Goal: Task Accomplishment & Management: Manage account settings

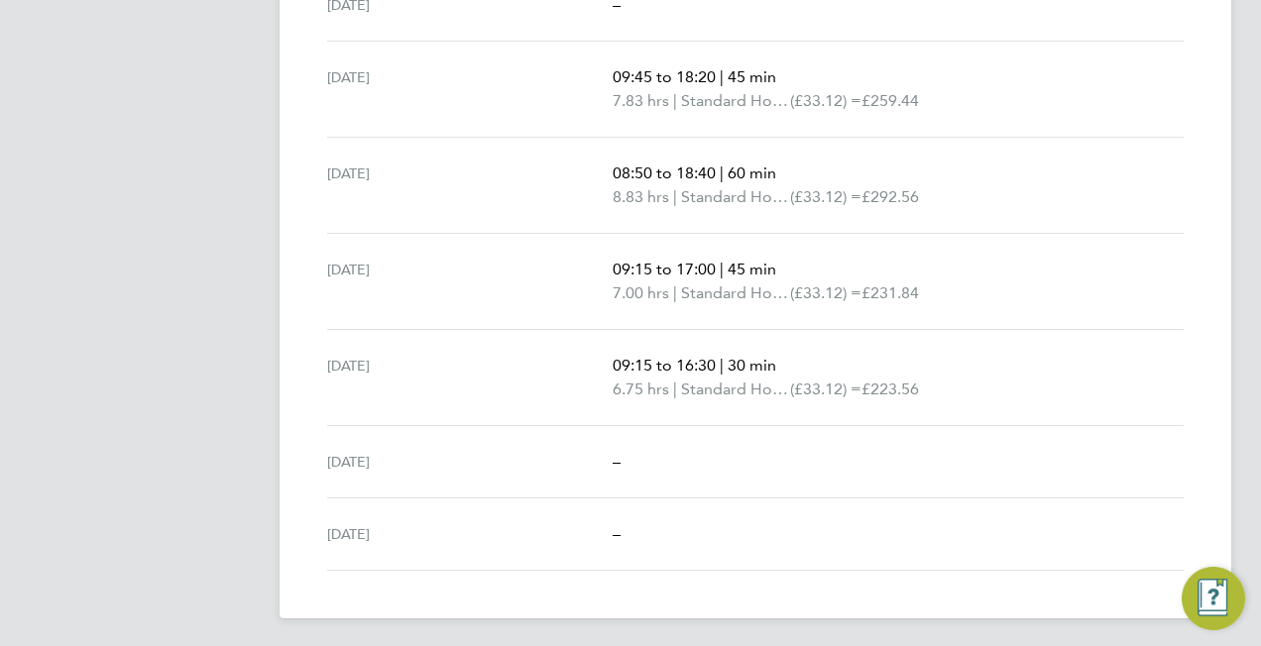
scroll to position [68, 0]
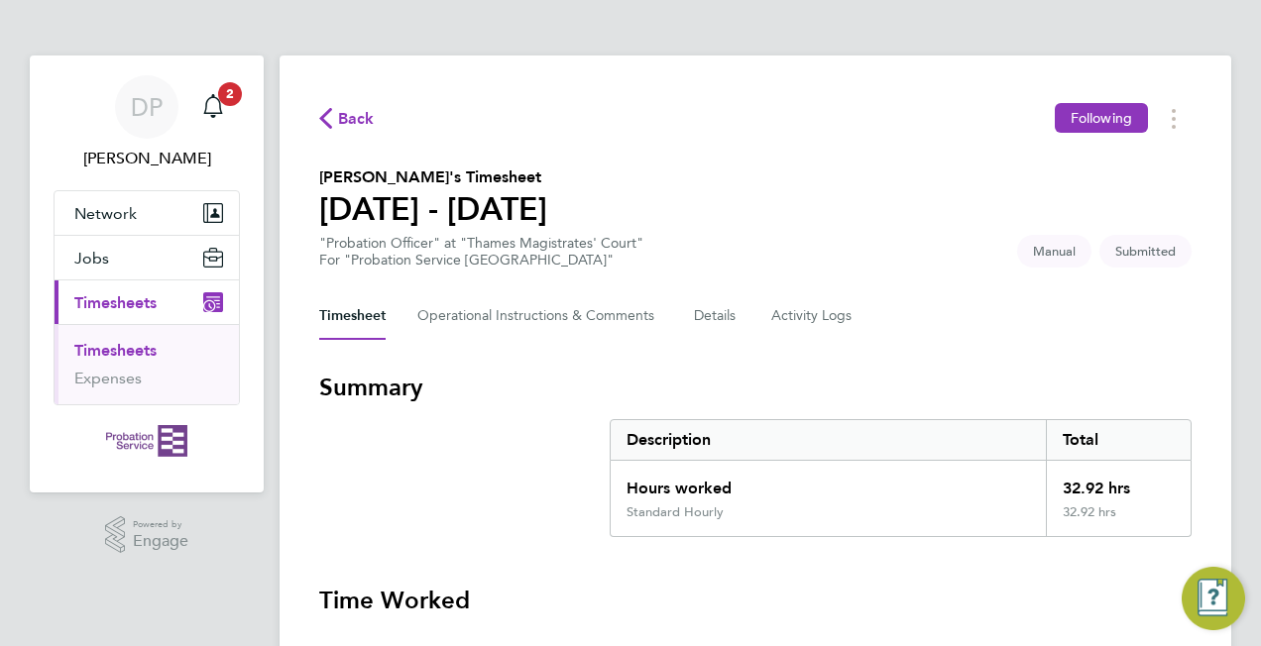
scroll to position [759, 0]
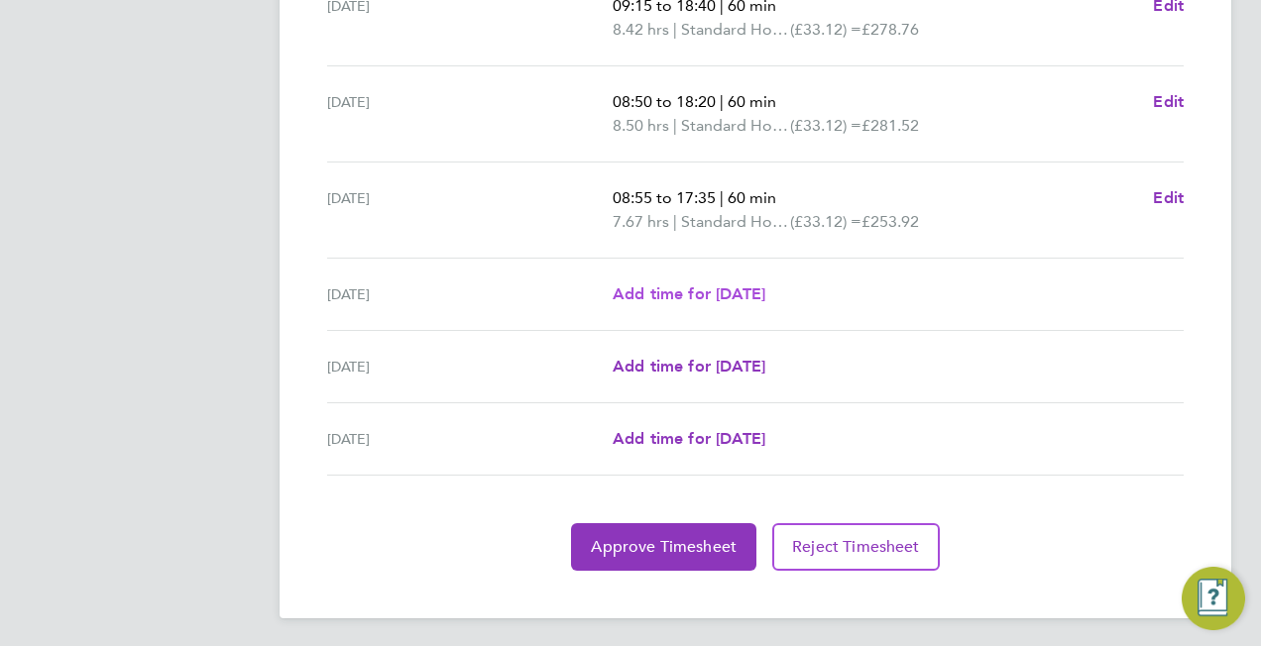
click at [698, 294] on span "Add time for [DATE]" at bounding box center [689, 294] width 153 height 19
select select "30"
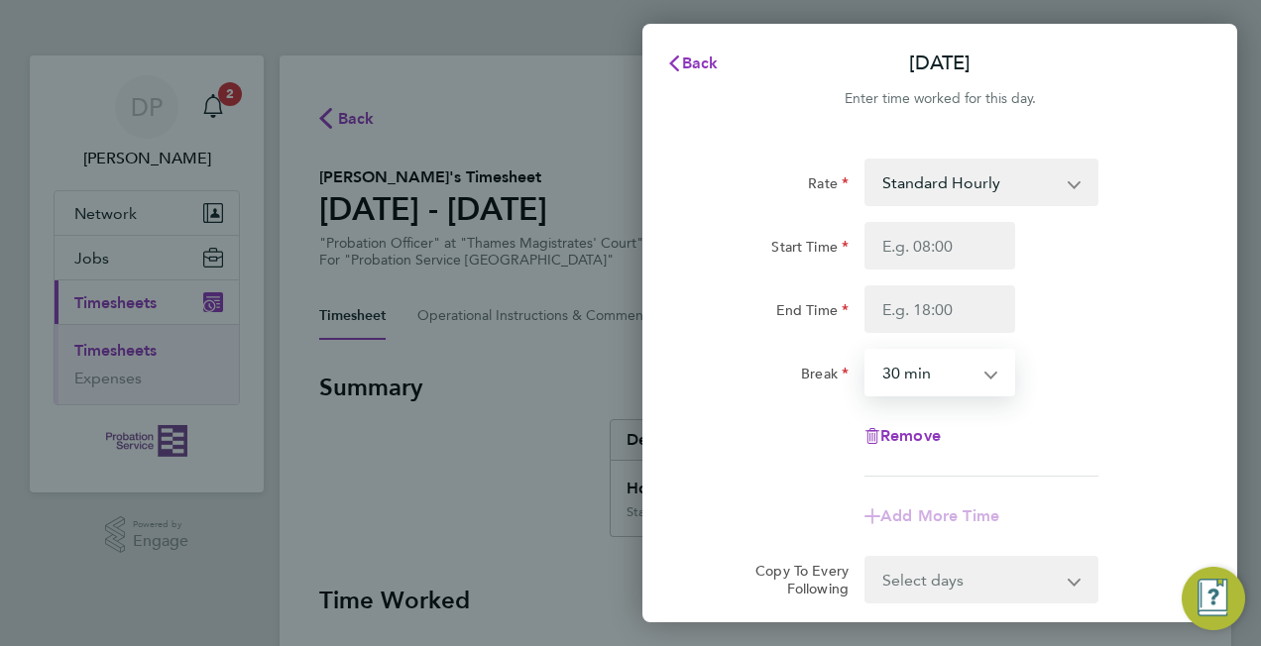
click at [962, 377] on select "0 min 15 min 30 min 45 min 60 min 75 min 90 min" at bounding box center [928, 373] width 123 height 44
click at [514, 528] on div "Back [DATE] Enter time worked for this day. Rate Standard Hourly Start Time End…" at bounding box center [630, 323] width 1261 height 646
click at [545, 456] on div "Back [DATE] Enter time worked for this day. Rate Standard Hourly Start Time End…" at bounding box center [630, 323] width 1261 height 646
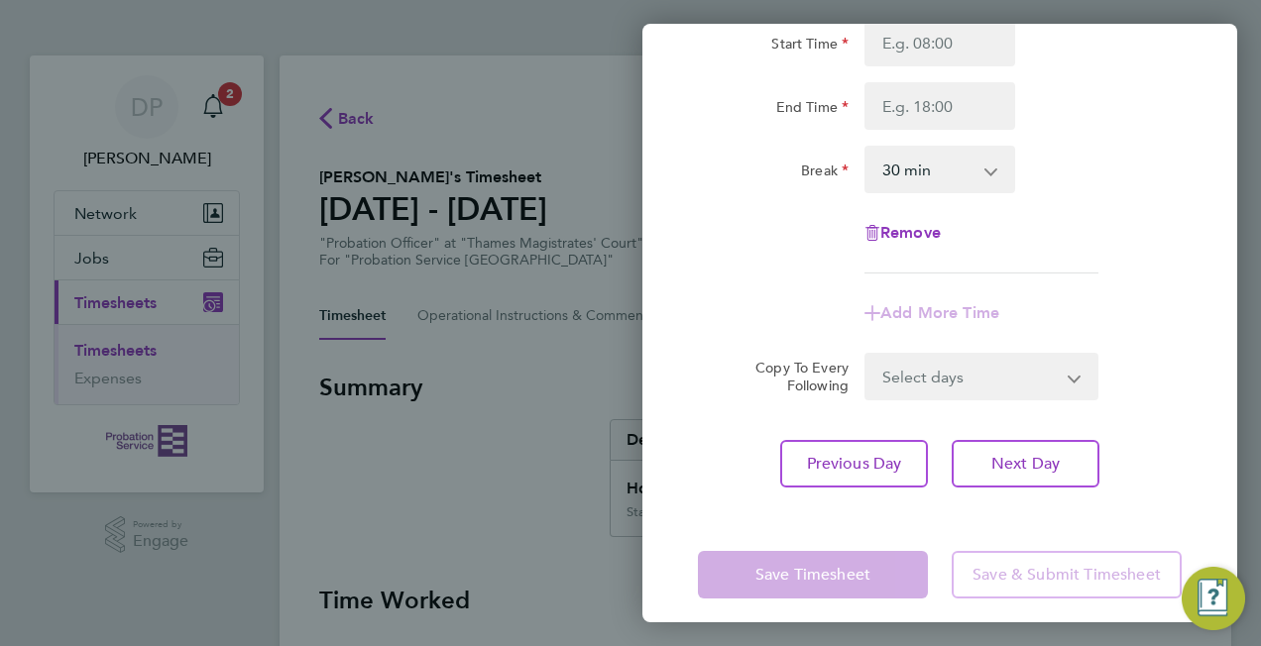
scroll to position [218, 0]
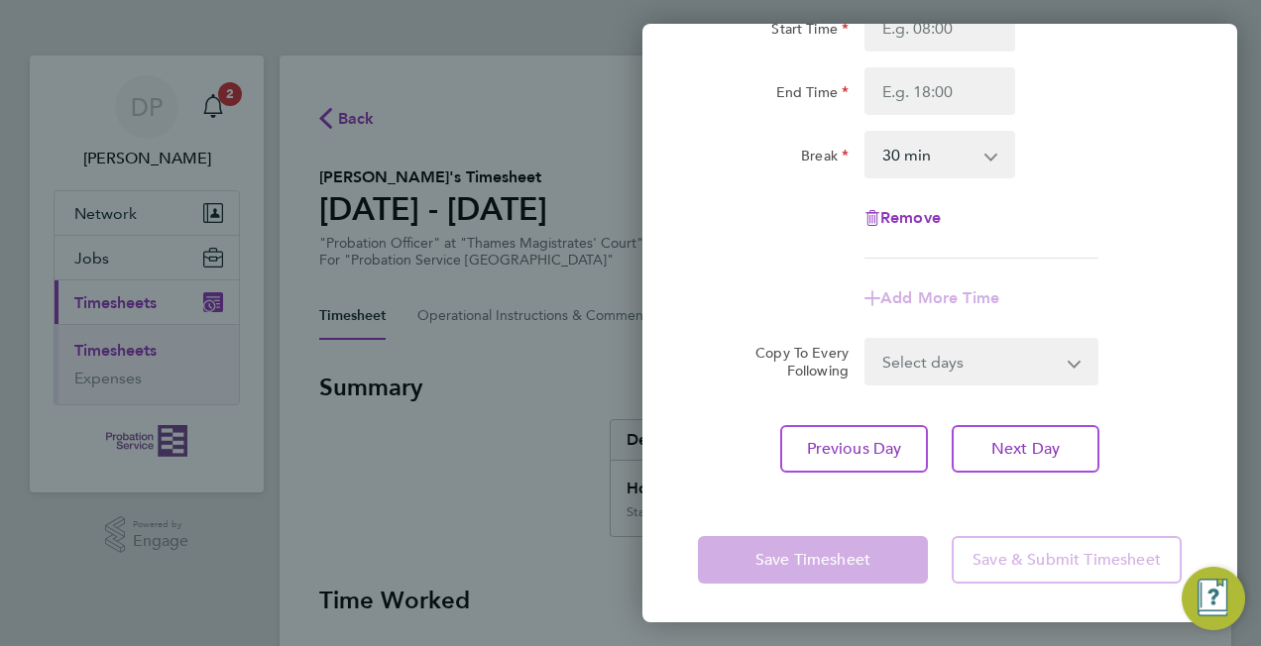
click at [535, 435] on div "Back [DATE] Enter time worked for this day. Rate Standard Hourly Start Time End…" at bounding box center [630, 323] width 1261 height 646
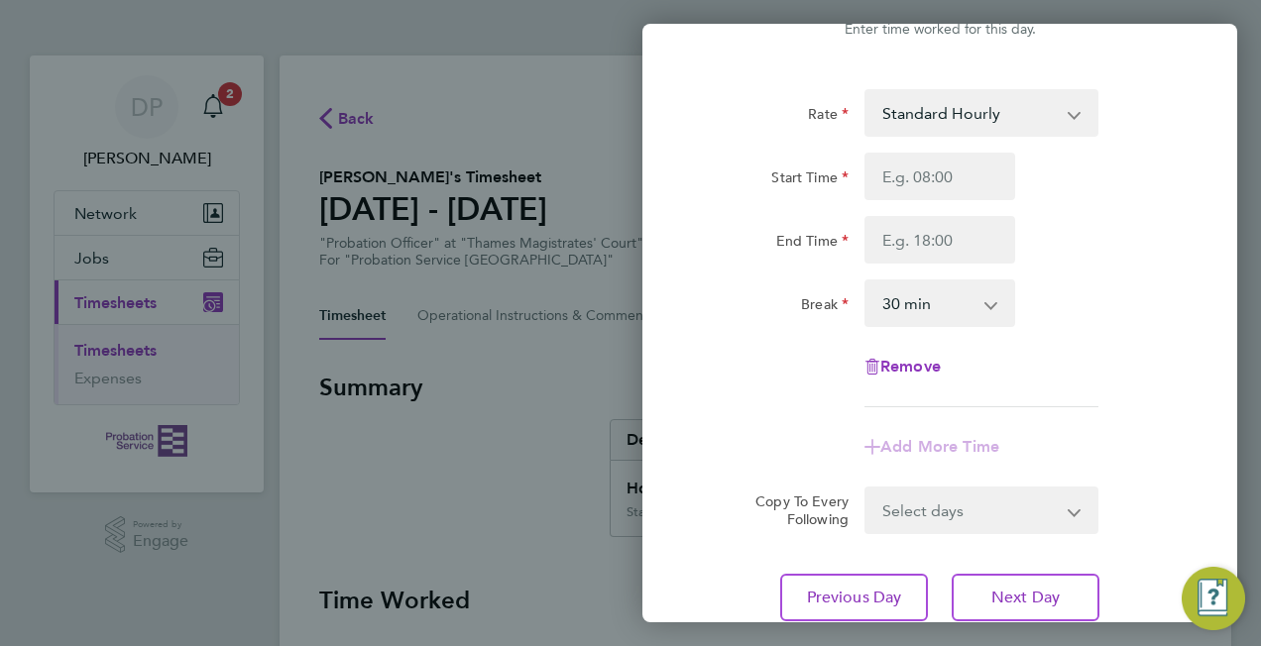
scroll to position [0, 0]
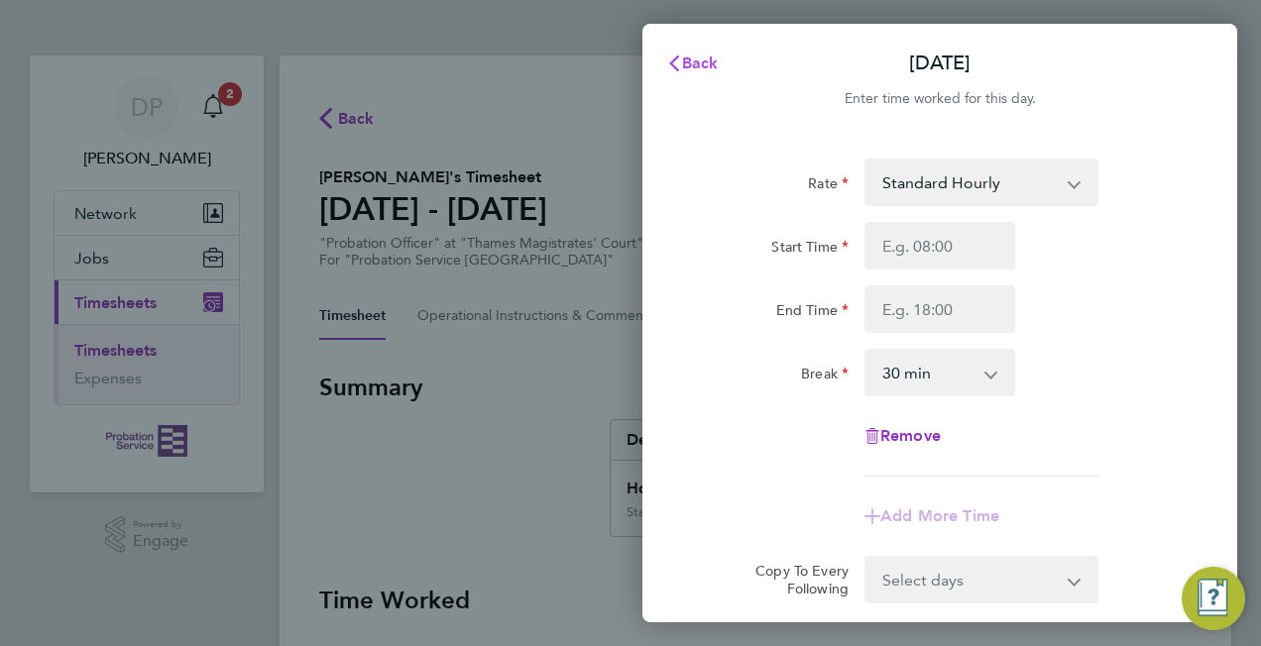
click at [695, 64] on span "Back" at bounding box center [700, 63] width 37 height 19
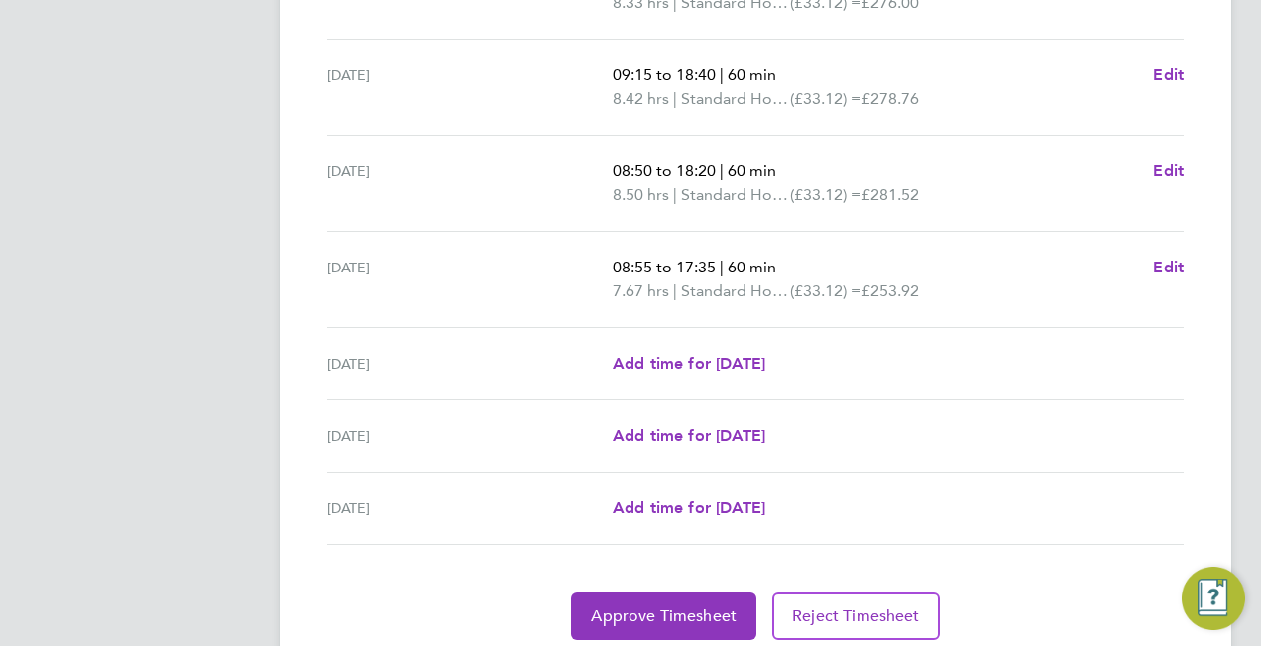
scroll to position [759, 0]
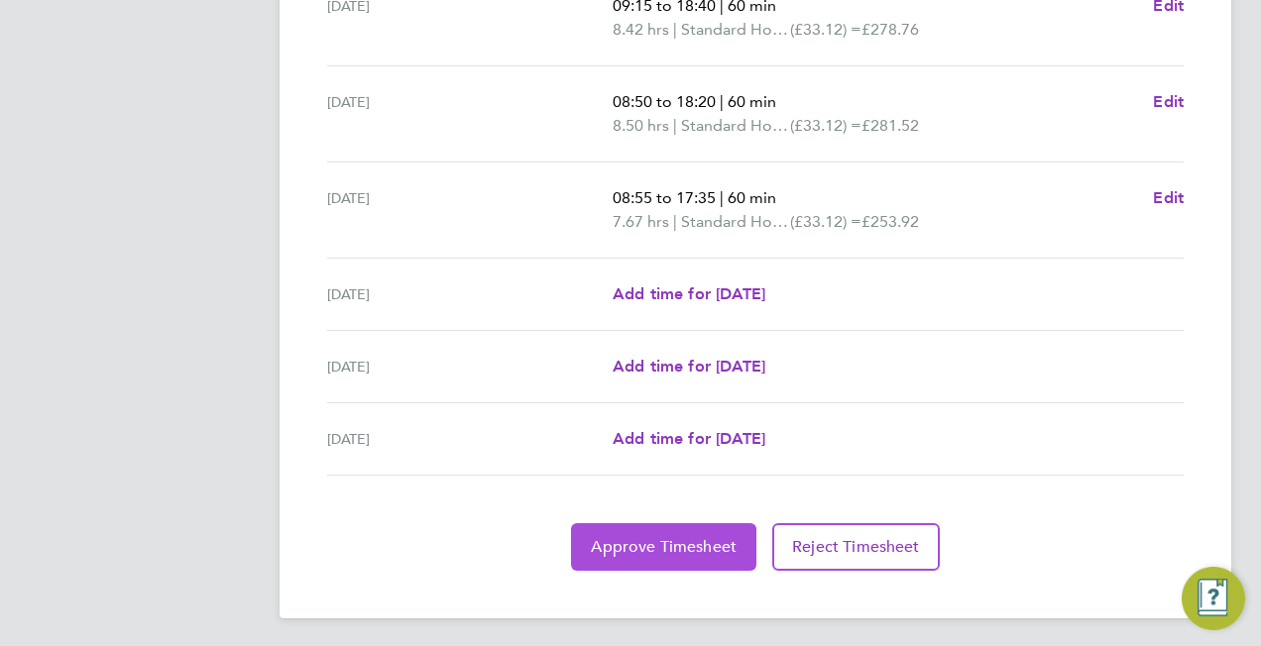
click at [678, 543] on span "Approve Timesheet" at bounding box center [664, 547] width 146 height 20
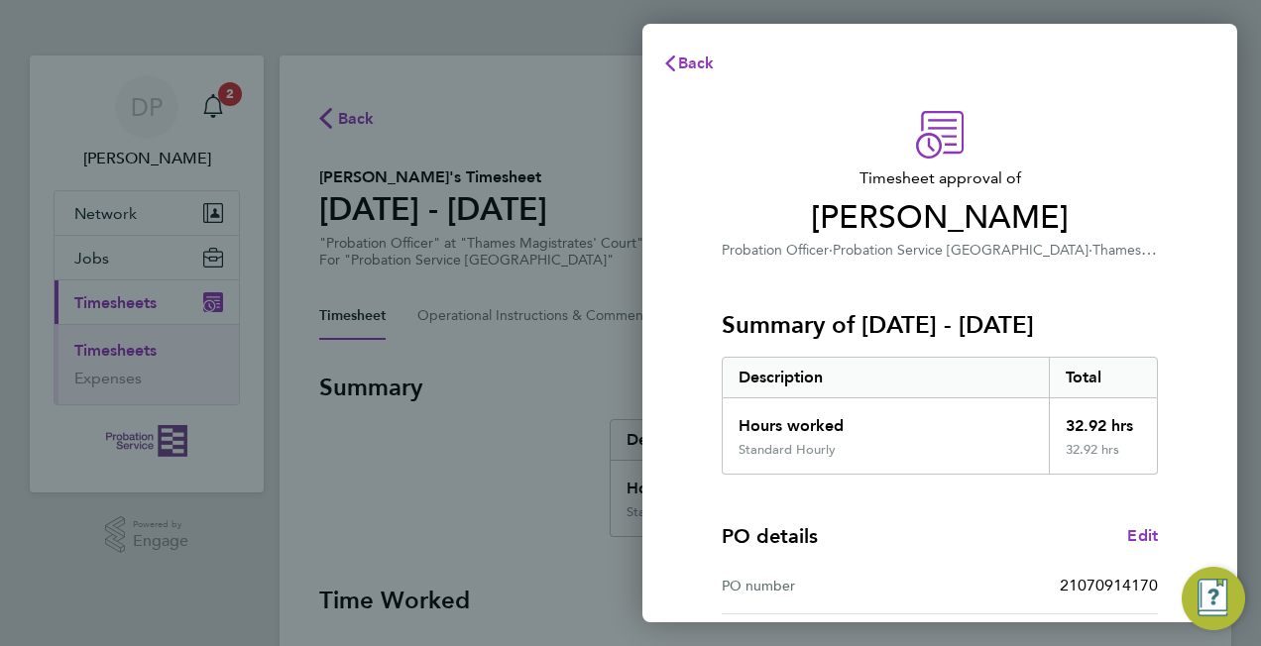
scroll to position [301, 0]
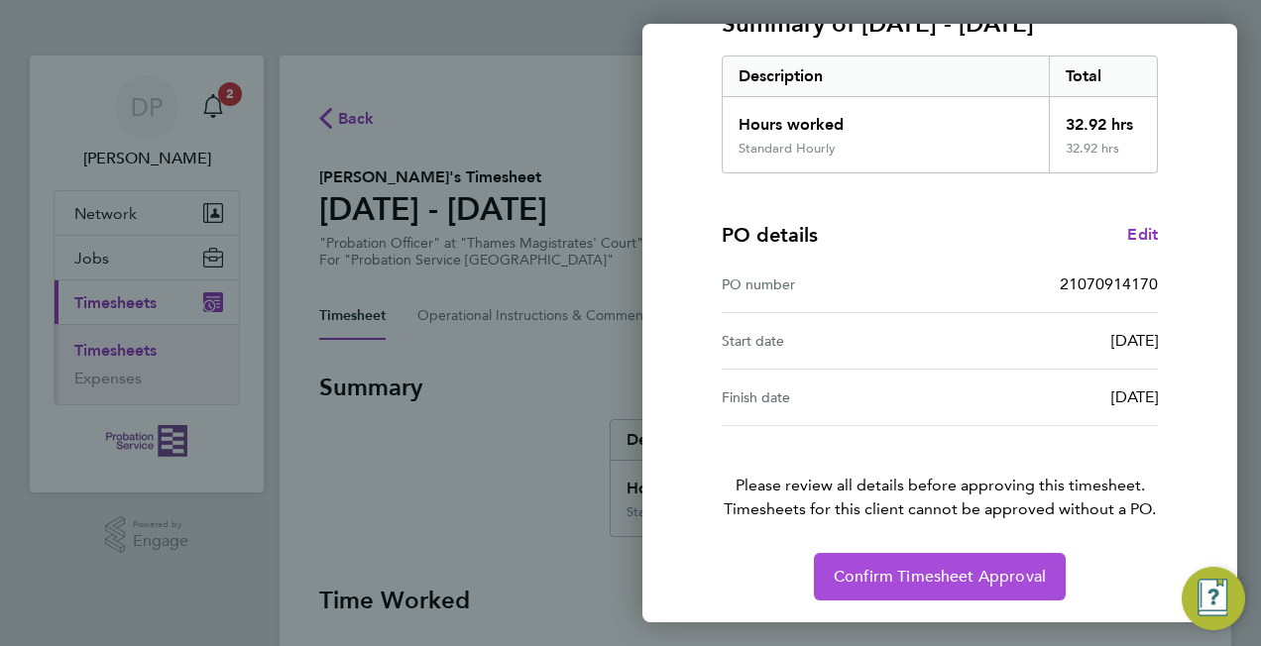
click at [932, 561] on button "Confirm Timesheet Approval" at bounding box center [940, 577] width 252 height 48
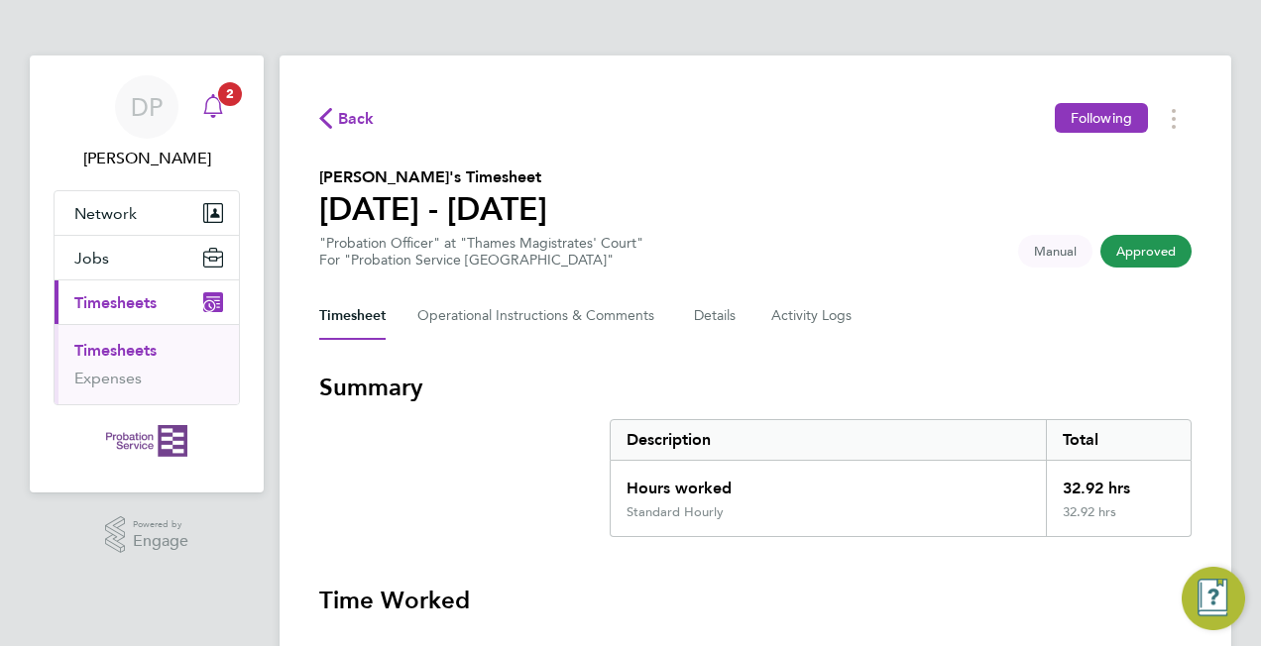
click at [214, 127] on link "Notifications 2" at bounding box center [213, 106] width 40 height 63
